Goal: Transaction & Acquisition: Purchase product/service

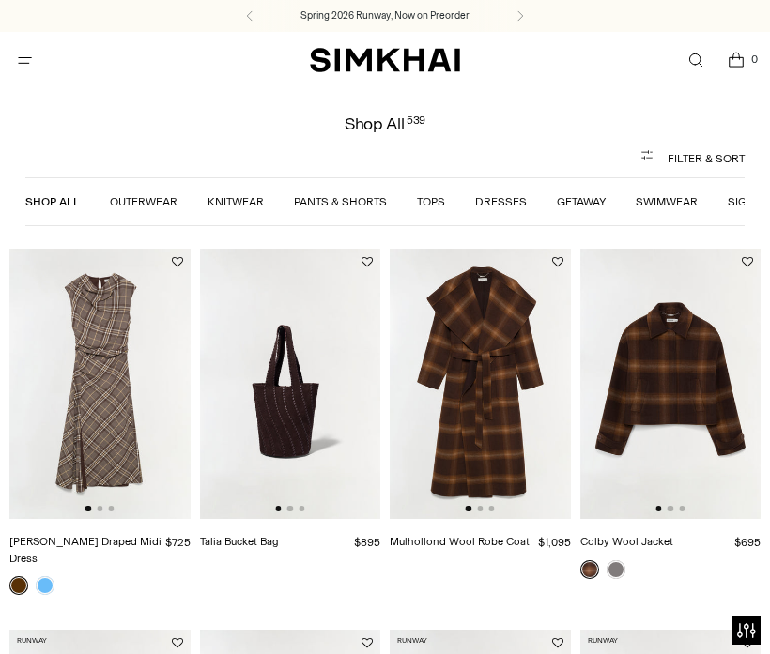
click at [480, 199] on link "Dresses" at bounding box center [501, 201] width 52 height 13
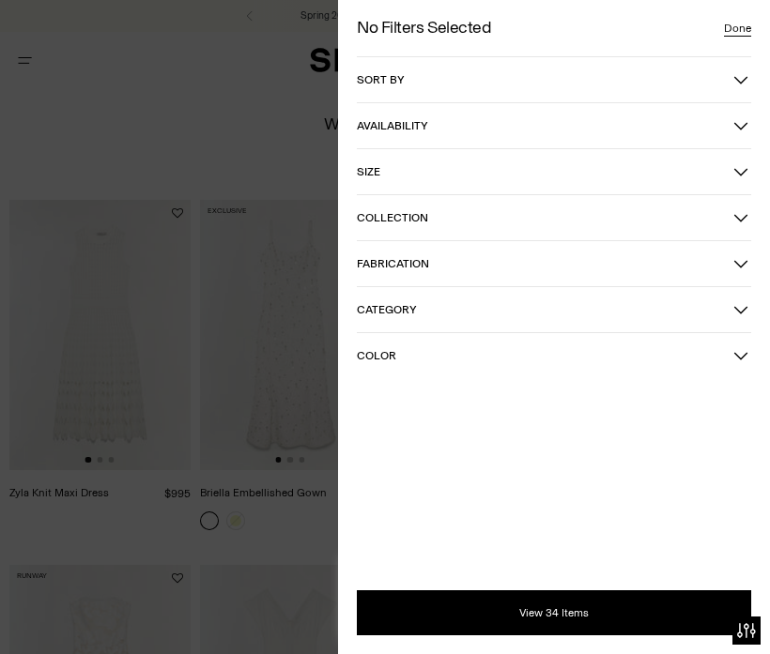
click at [653, 73] on span "Sort by" at bounding box center [545, 79] width 376 height 13
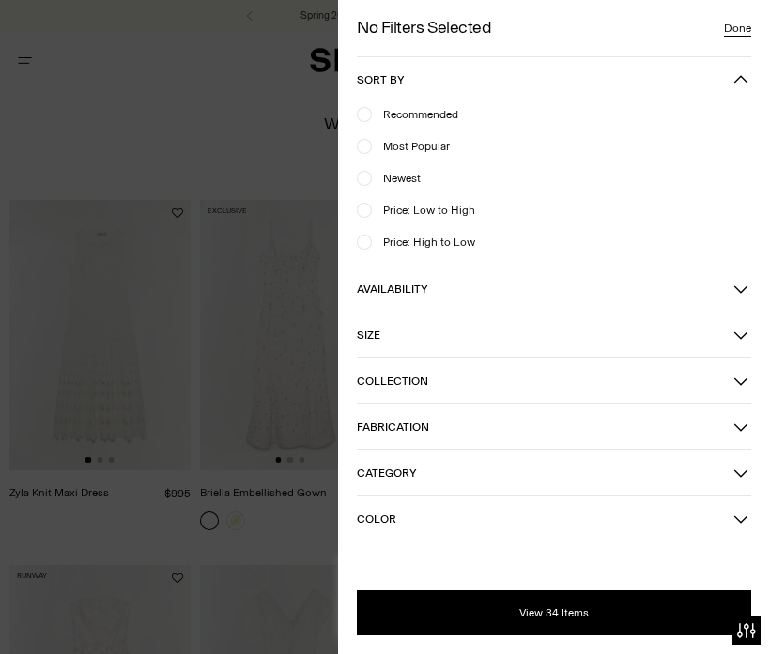
click at [448, 210] on span "Price: Low to High" at bounding box center [423, 210] width 103 height 17
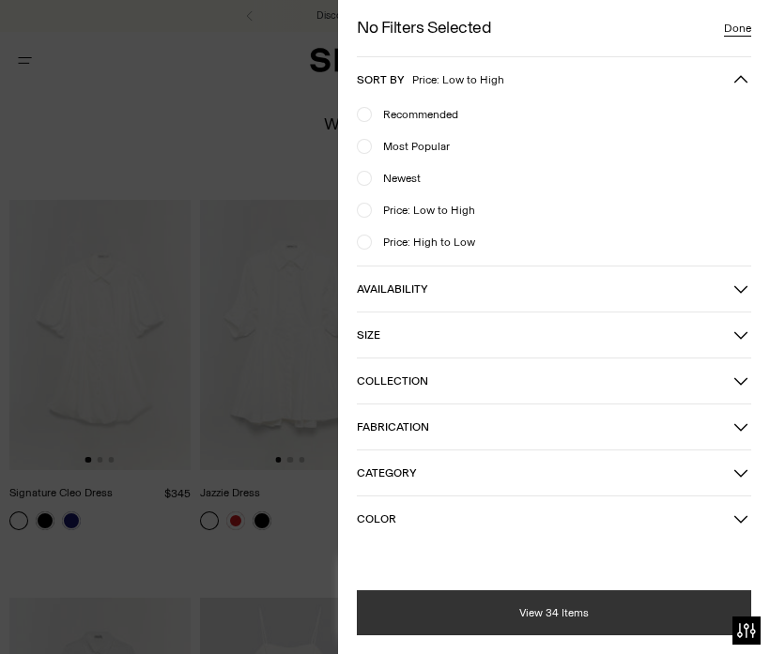
scroll to position [103, 0]
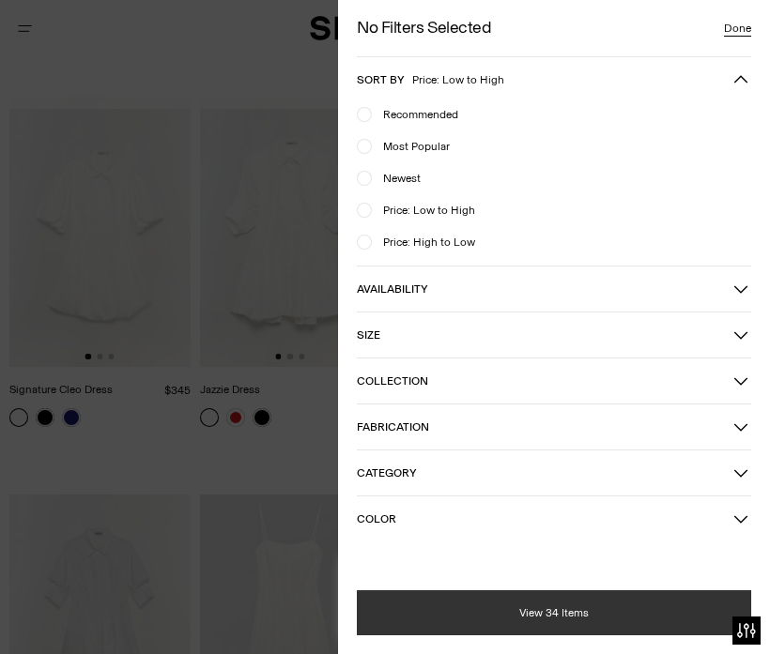
click at [461, 603] on button "View 34 Items" at bounding box center [554, 612] width 394 height 45
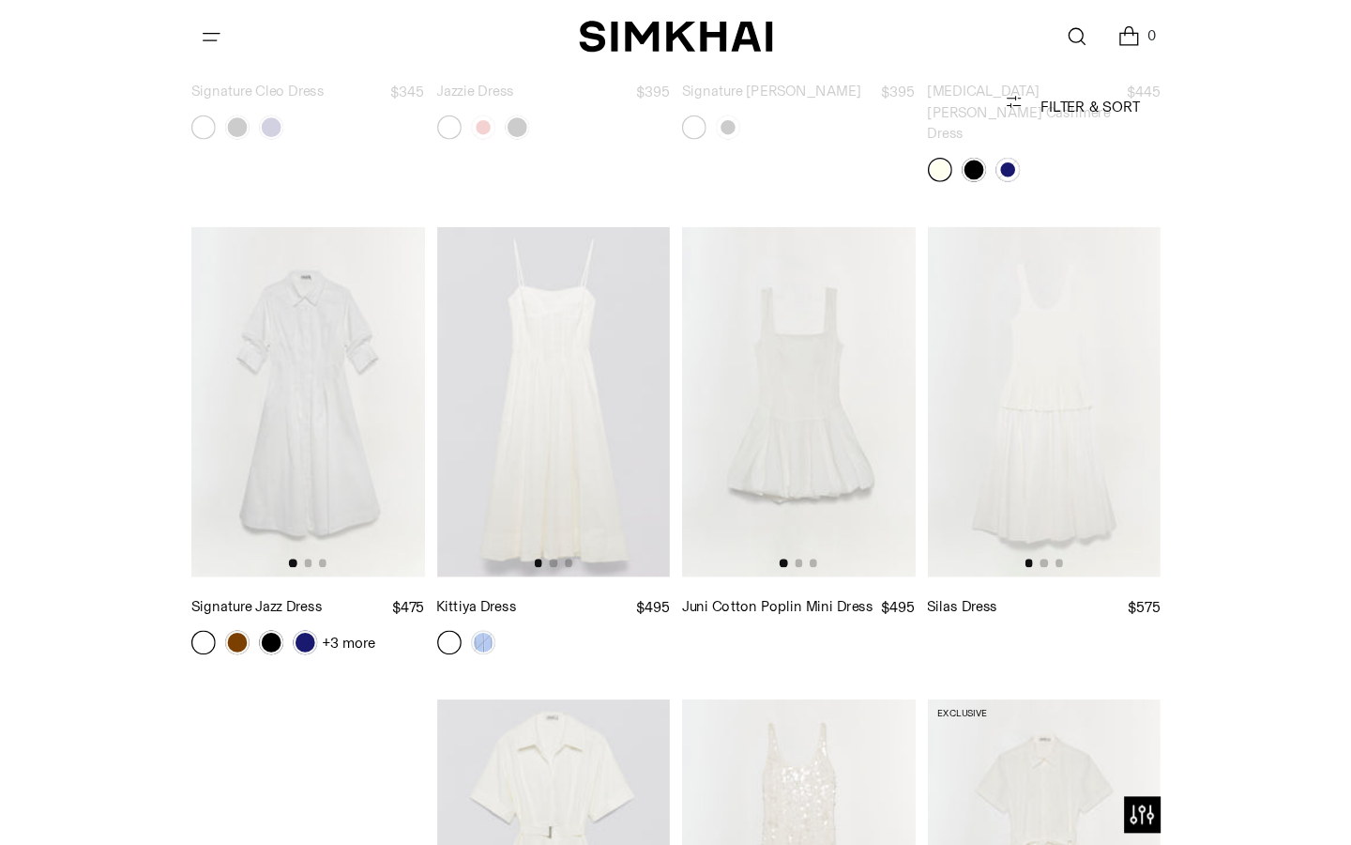
scroll to position [423, 0]
